Goal: Use online tool/utility: Utilize a website feature to perform a specific function

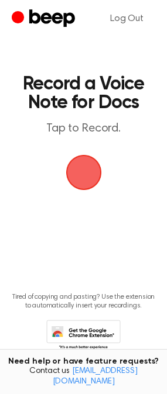
click at [77, 174] on span "button" at bounding box center [83, 173] width 36 height 36
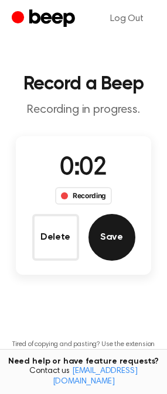
click at [112, 236] on button "Save" at bounding box center [111, 237] width 47 height 47
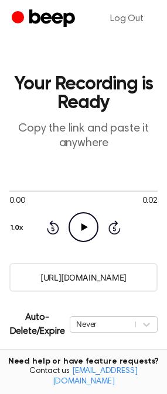
click at [91, 218] on icon "Play Audio" at bounding box center [83, 227] width 30 height 30
click at [81, 229] on icon at bounding box center [83, 227] width 5 height 8
click at [81, 229] on icon at bounding box center [84, 227] width 6 height 8
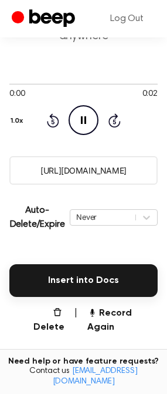
scroll to position [117, 0]
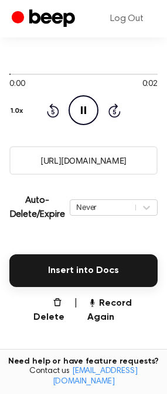
click at [84, 103] on icon "Pause Audio" at bounding box center [83, 110] width 30 height 30
click at [80, 118] on icon "Play Audio" at bounding box center [83, 110] width 30 height 30
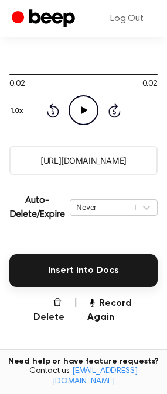
click at [85, 125] on div "0:02 0:02 Your browser does not support the [object Object] element. 1.0x Rewin…" at bounding box center [83, 97] width 148 height 89
click at [91, 112] on icon "Play Audio" at bounding box center [83, 110] width 30 height 30
click at [90, 109] on icon "Play Audio" at bounding box center [83, 110] width 30 height 30
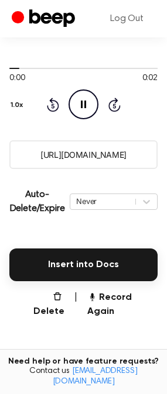
scroll to position [175, 0]
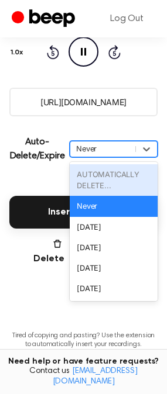
click at [103, 151] on div "Never" at bounding box center [102, 148] width 53 height 11
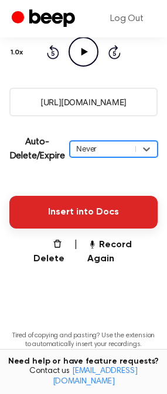
click at [103, 217] on button "Insert into Docs" at bounding box center [83, 212] width 148 height 33
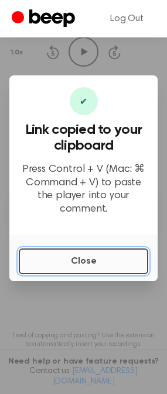
click at [98, 252] on button "Close" at bounding box center [83, 262] width 129 height 26
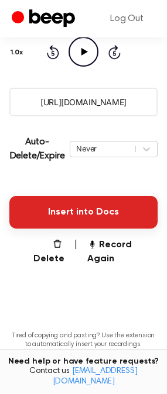
click at [96, 222] on button "Insert into Docs" at bounding box center [83, 212] width 148 height 33
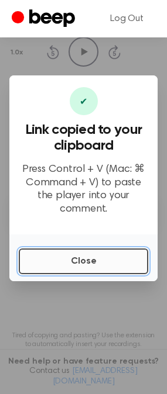
click at [100, 251] on button "Close" at bounding box center [83, 262] width 129 height 26
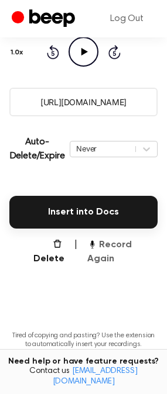
click at [116, 240] on button "Record Again" at bounding box center [122, 252] width 70 height 28
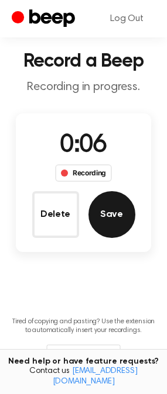
click at [110, 218] on button "Save" at bounding box center [111, 214] width 47 height 47
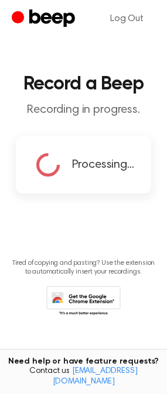
scroll to position [0, 0]
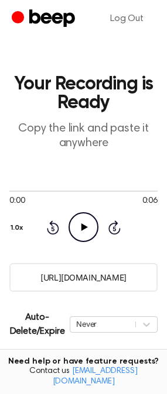
click at [87, 231] on icon "Play Audio" at bounding box center [83, 227] width 30 height 30
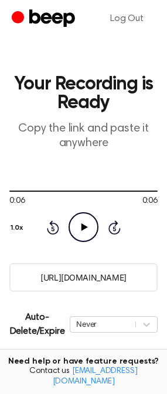
click at [77, 222] on icon "Play Audio" at bounding box center [83, 227] width 30 height 30
click at [91, 230] on icon "Play Audio" at bounding box center [83, 227] width 30 height 30
click at [94, 227] on icon "Play Audio" at bounding box center [83, 227] width 30 height 30
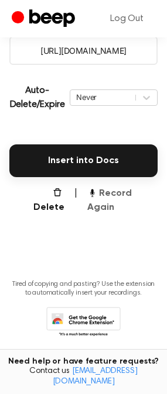
click at [109, 192] on button "Record Again" at bounding box center [122, 201] width 70 height 28
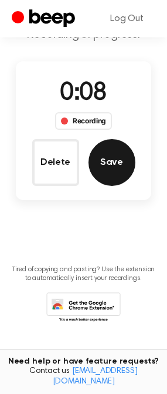
click at [105, 175] on button "Save" at bounding box center [111, 162] width 47 height 47
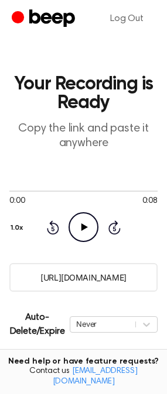
click at [87, 225] on icon "Play Audio" at bounding box center [83, 227] width 30 height 30
click at [98, 279] on input "https://beep.audio/bq2BKzb" at bounding box center [83, 277] width 148 height 29
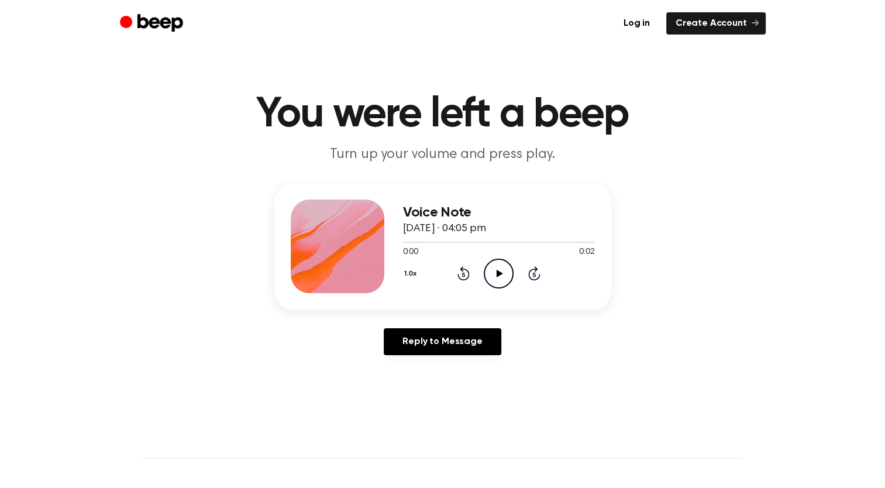
click at [496, 268] on icon "Play Audio" at bounding box center [499, 273] width 30 height 30
click at [491, 279] on icon "Play Audio" at bounding box center [499, 273] width 30 height 30
